Goal: Task Accomplishment & Management: Use online tool/utility

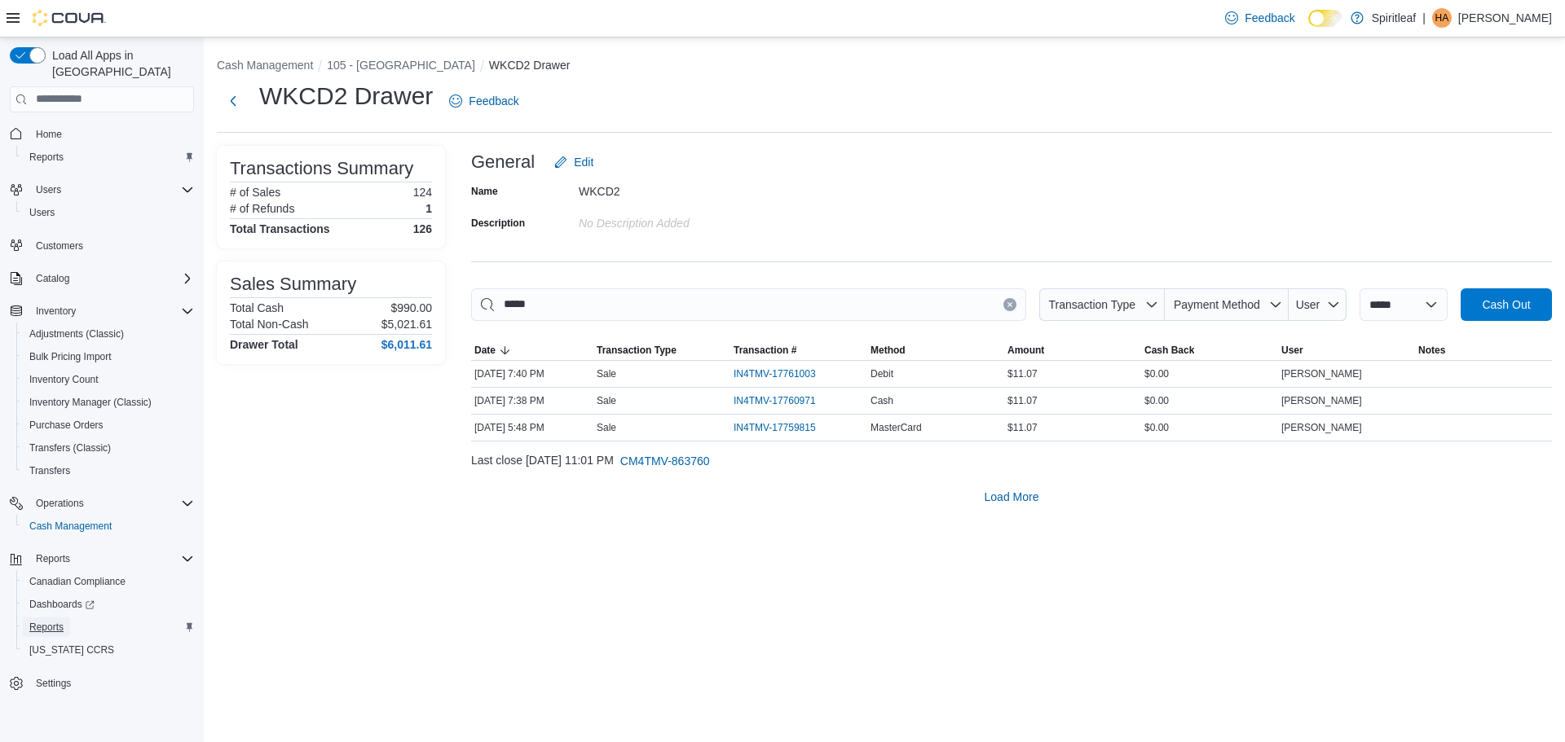
click at [64, 618] on link "Reports" at bounding box center [46, 628] width 47 height 20
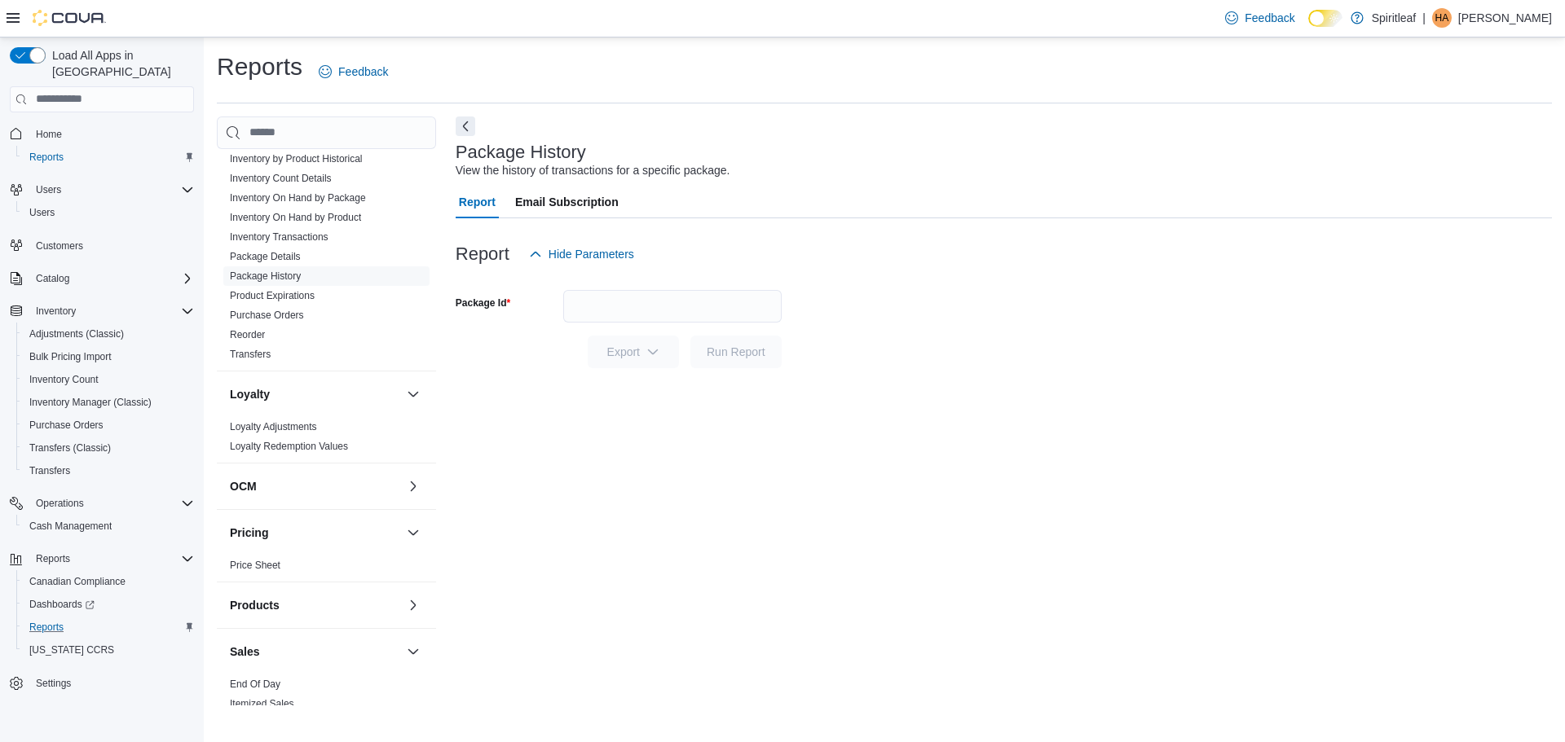
scroll to position [570, 0]
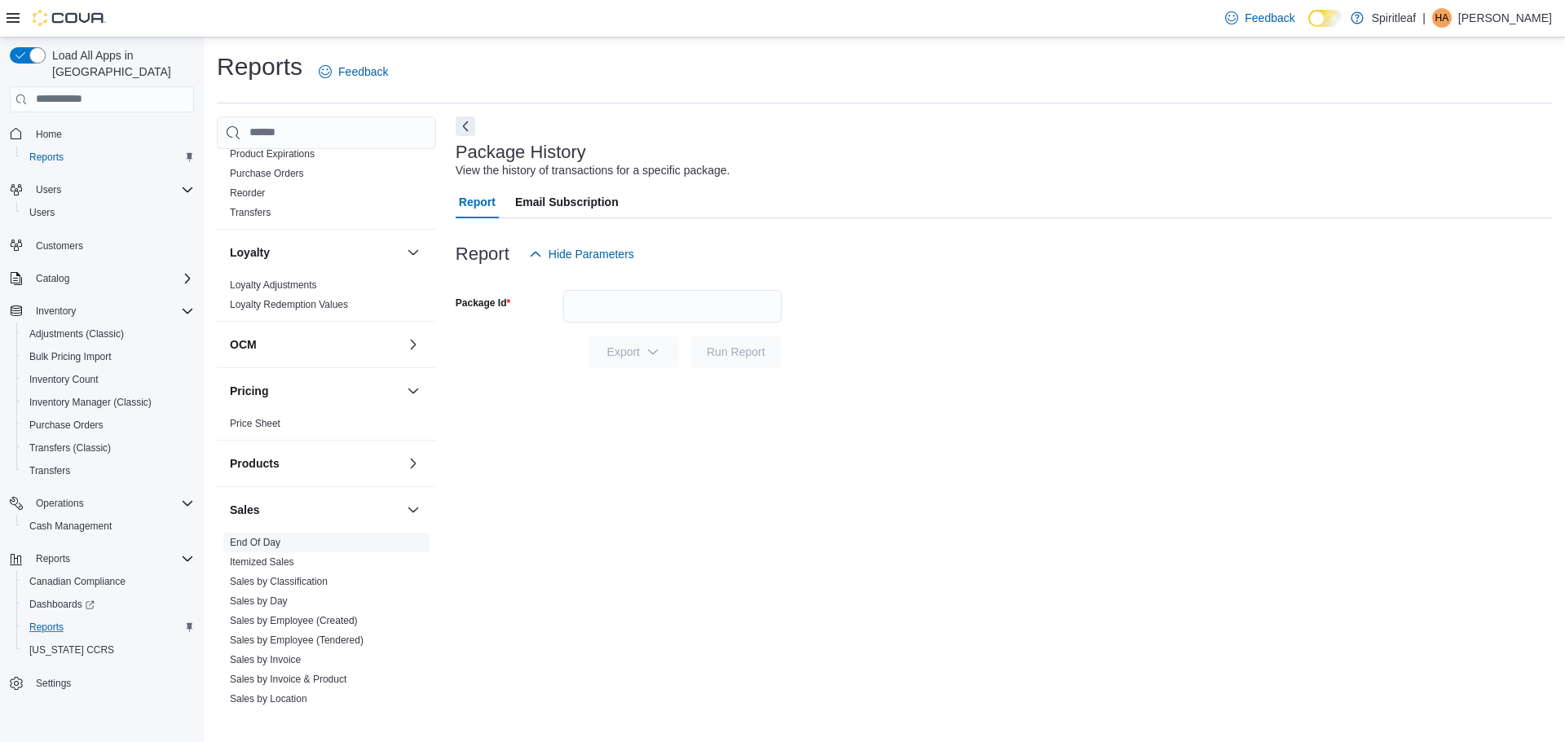
click at [255, 537] on link "End Of Day" at bounding box center [255, 542] width 51 height 11
click at [633, 343] on div "All Locations" at bounding box center [672, 345] width 218 height 33
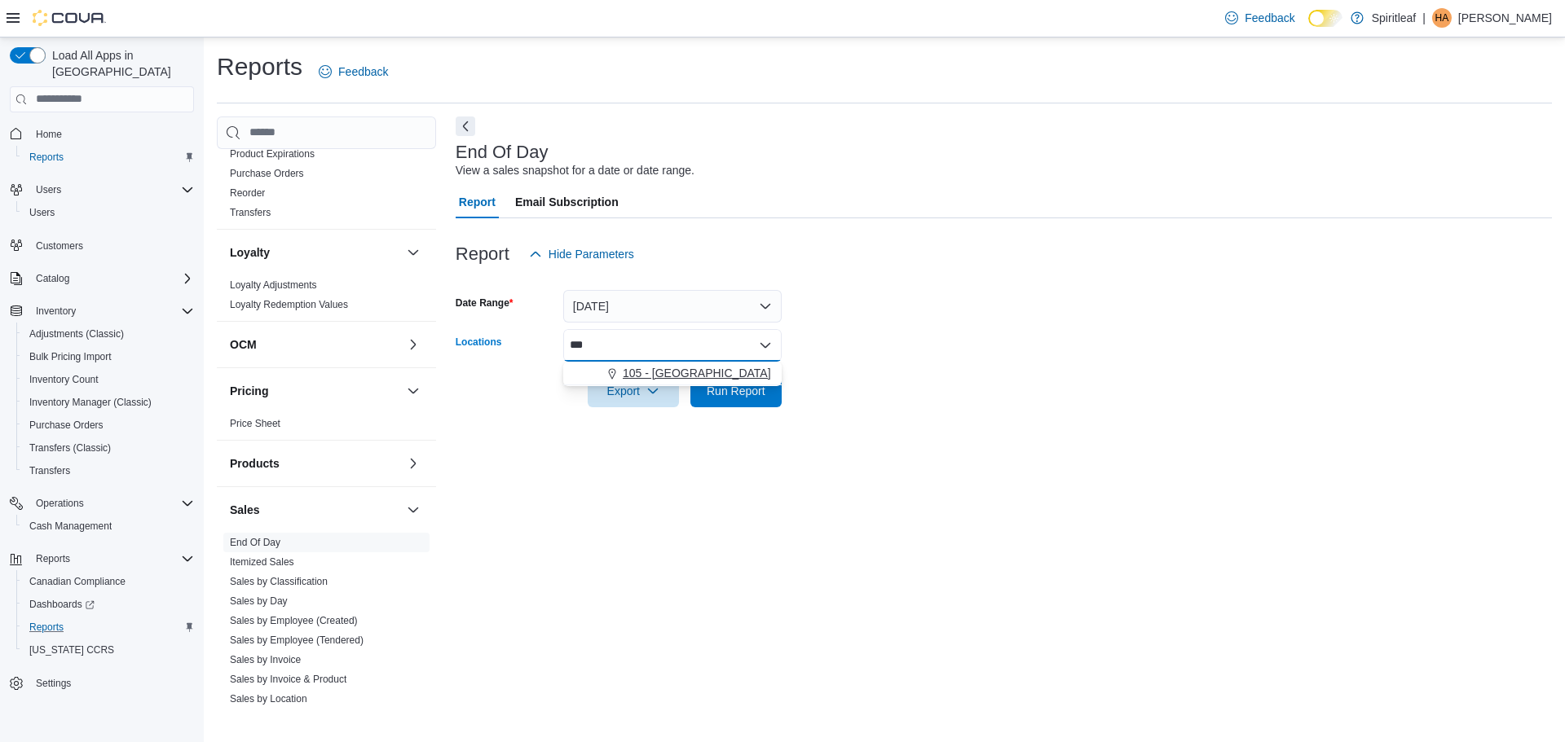
type input "***"
click at [645, 377] on span "105 - [GEOGRAPHIC_DATA]" at bounding box center [697, 373] width 148 height 16
drag, startPoint x: 519, startPoint y: 425, endPoint x: 508, endPoint y: 439, distance: 18.6
click at [513, 437] on div "End Of Day View a sales snapshot for a date or date range. Report Email Subscri…" at bounding box center [1004, 411] width 1096 height 589
click at [651, 384] on span "Export" at bounding box center [633, 390] width 72 height 33
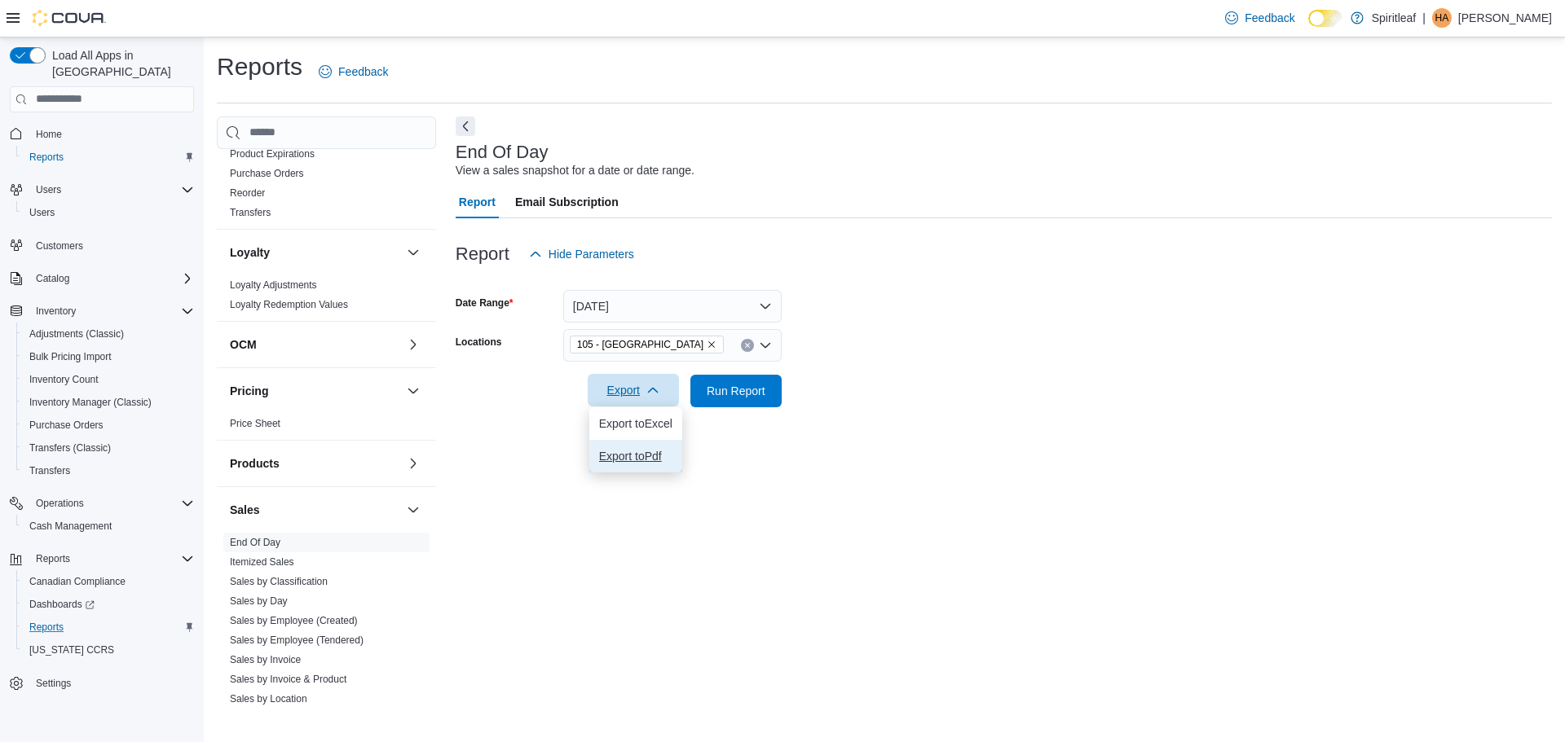
click at [654, 459] on span "Export to Pdf" at bounding box center [635, 456] width 73 height 13
